Goal: Information Seeking & Learning: Learn about a topic

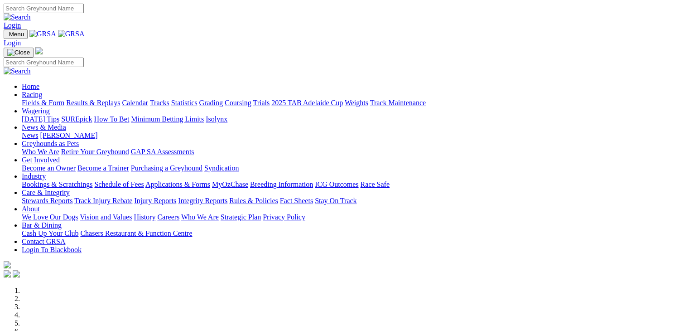
click at [50, 107] on link "Wagering" at bounding box center [36, 111] width 28 height 8
click at [92, 115] on link "SUREpick" at bounding box center [76, 119] width 31 height 8
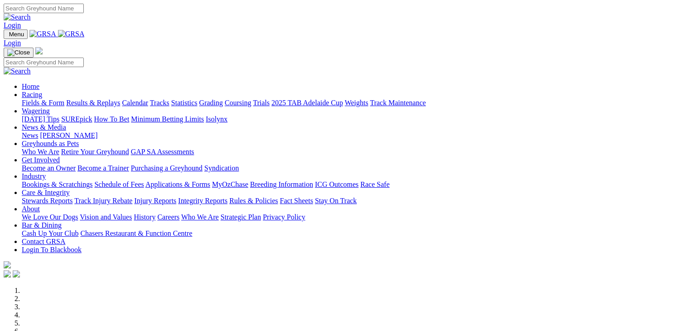
click at [50, 107] on link "Wagering" at bounding box center [36, 111] width 28 height 8
click at [42, 91] on link "Racing" at bounding box center [32, 95] width 20 height 8
click at [59, 115] on link "[DATE] Tips" at bounding box center [41, 119] width 38 height 8
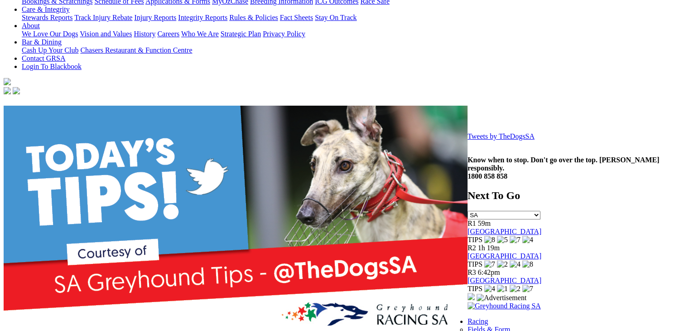
scroll to position [227, 0]
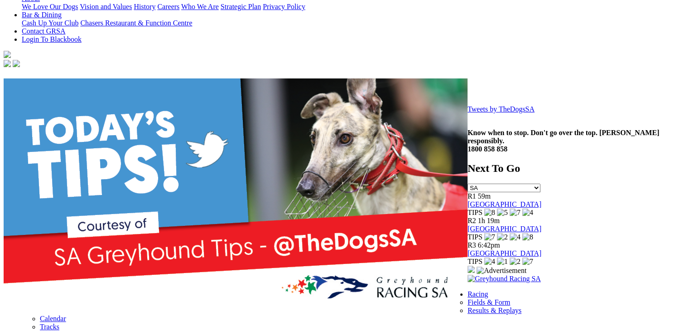
click at [468, 113] on link "Tweets by TheDogsSA" at bounding box center [501, 109] width 67 height 8
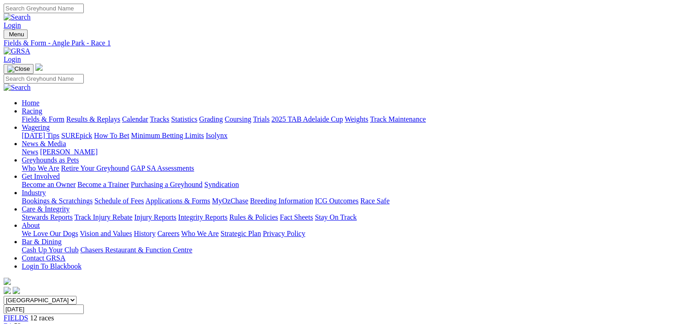
scroll to position [75, 0]
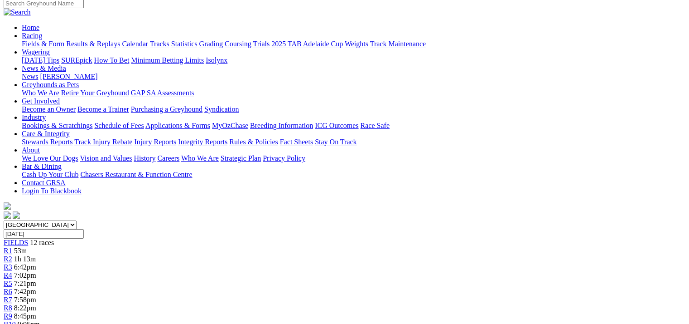
click at [170, 255] on div "R2 1h 13m" at bounding box center [345, 259] width 682 height 8
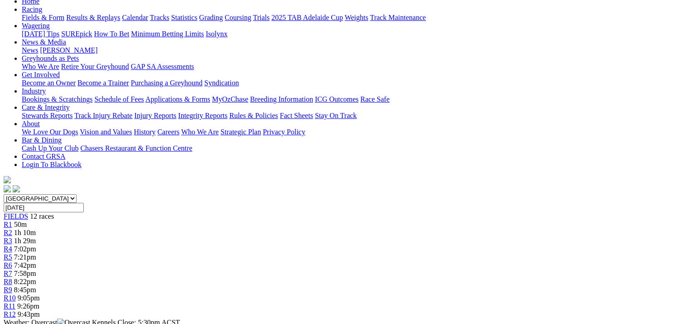
scroll to position [75, 0]
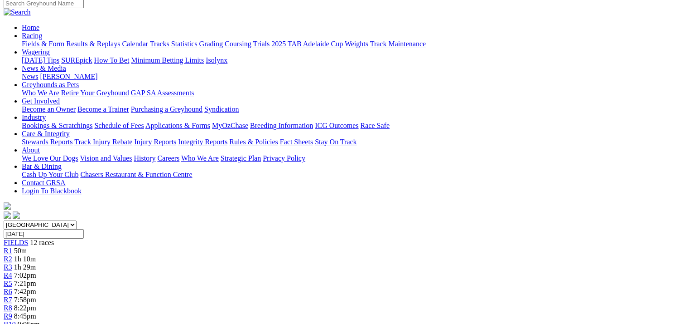
click at [12, 279] on link "R5" at bounding box center [8, 283] width 9 height 8
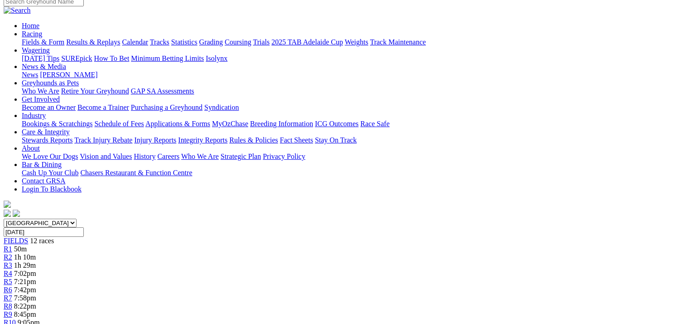
scroll to position [151, 0]
